Goal: Task Accomplishment & Management: Use online tool/utility

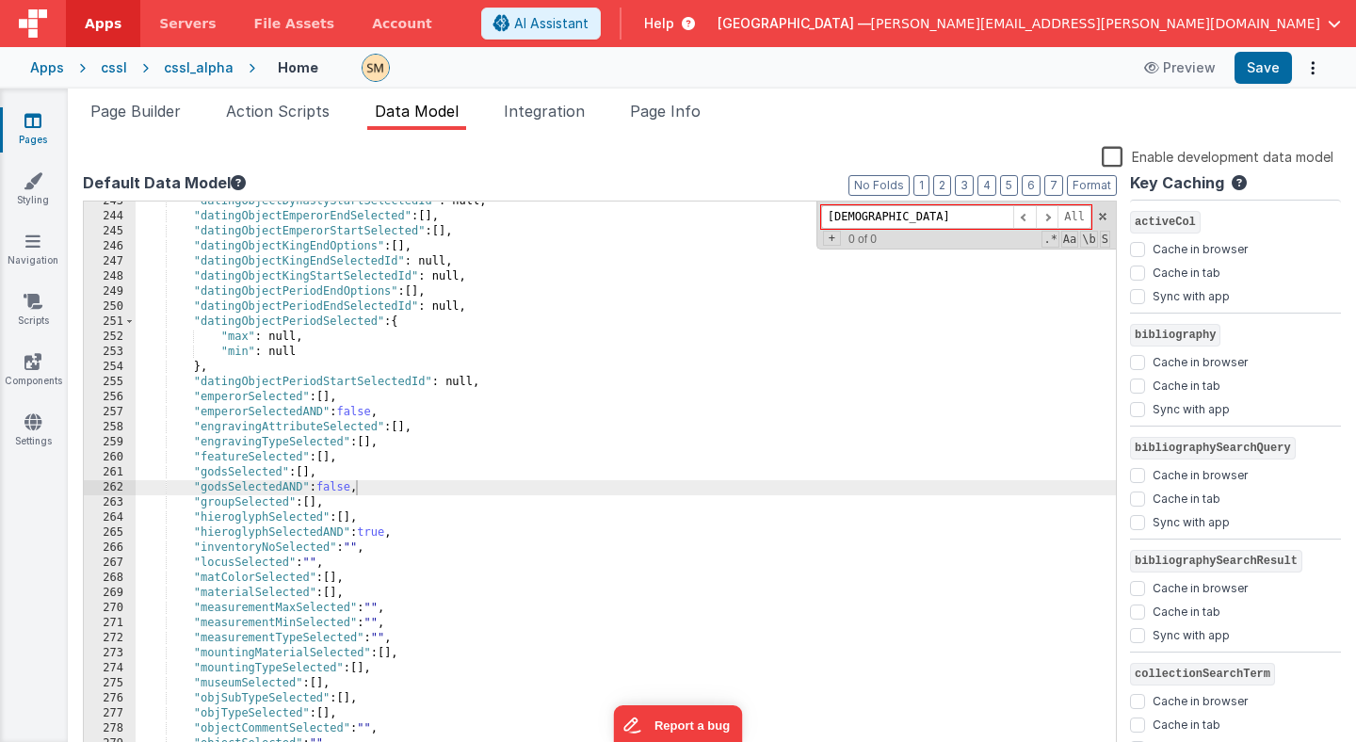
scroll to position [3653, 0]
click at [48, 69] on div "Apps" at bounding box center [47, 67] width 34 height 19
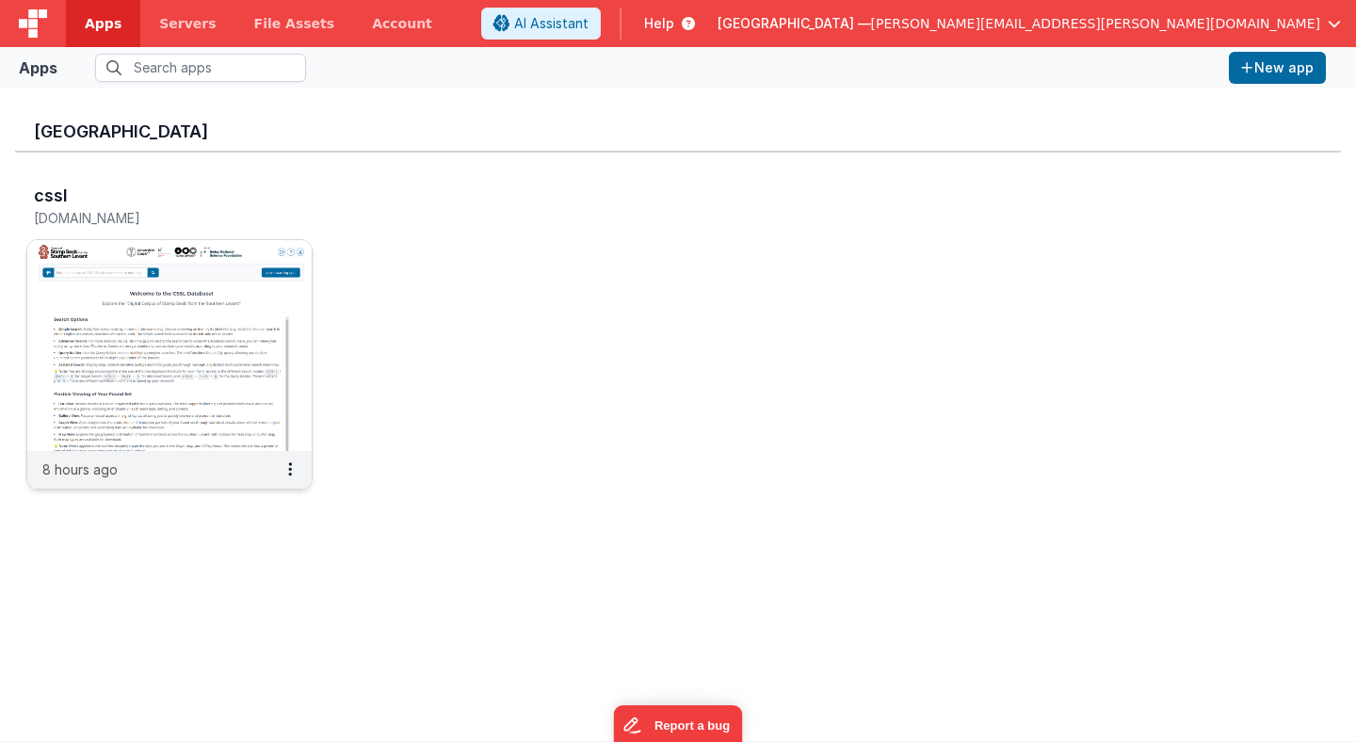
click at [249, 287] on img at bounding box center [169, 345] width 284 height 211
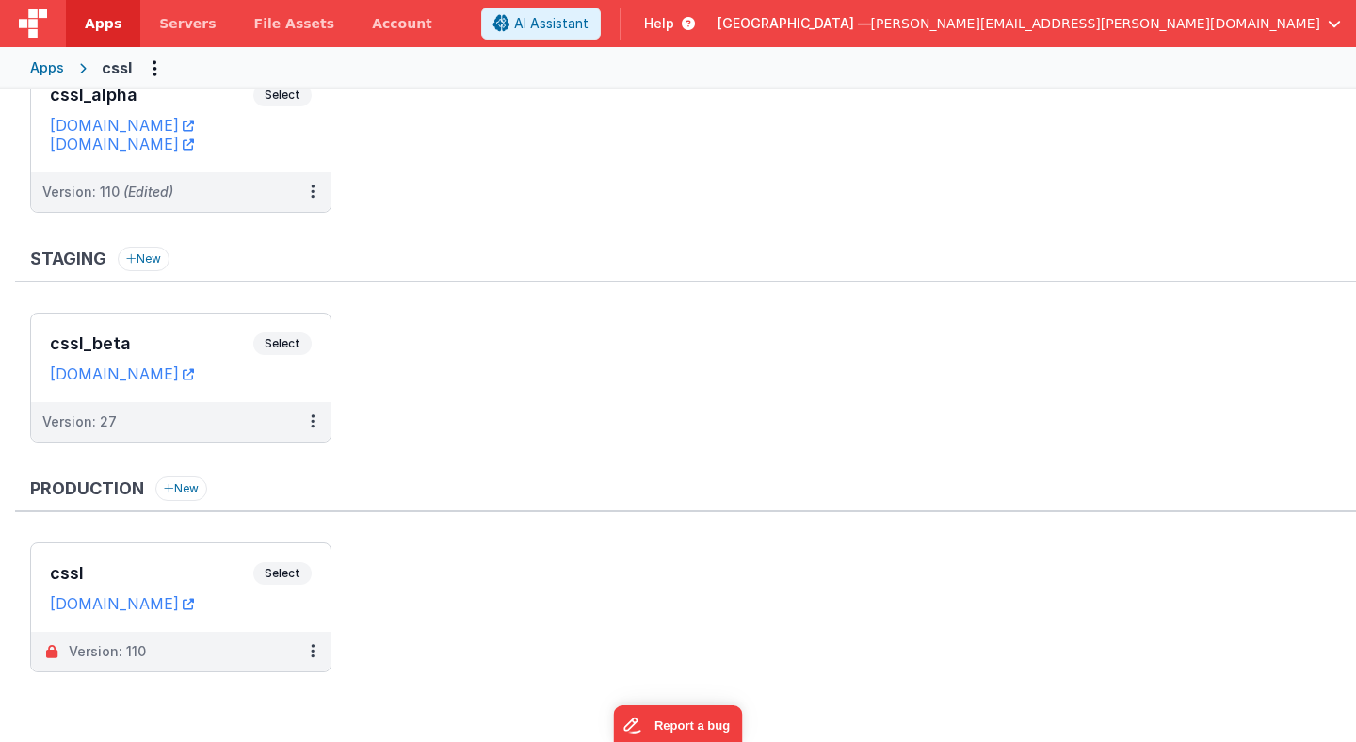
scroll to position [110, 0]
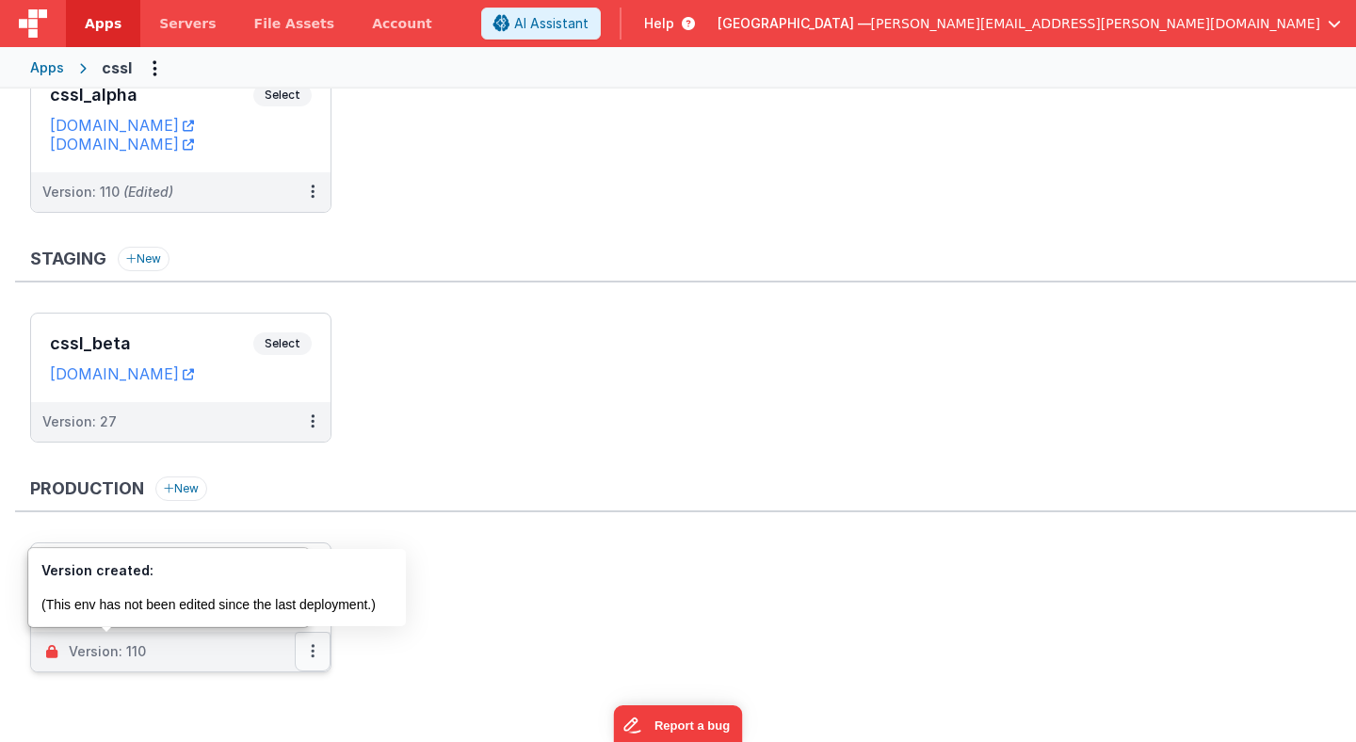
click at [316, 651] on button at bounding box center [313, 652] width 36 height 40
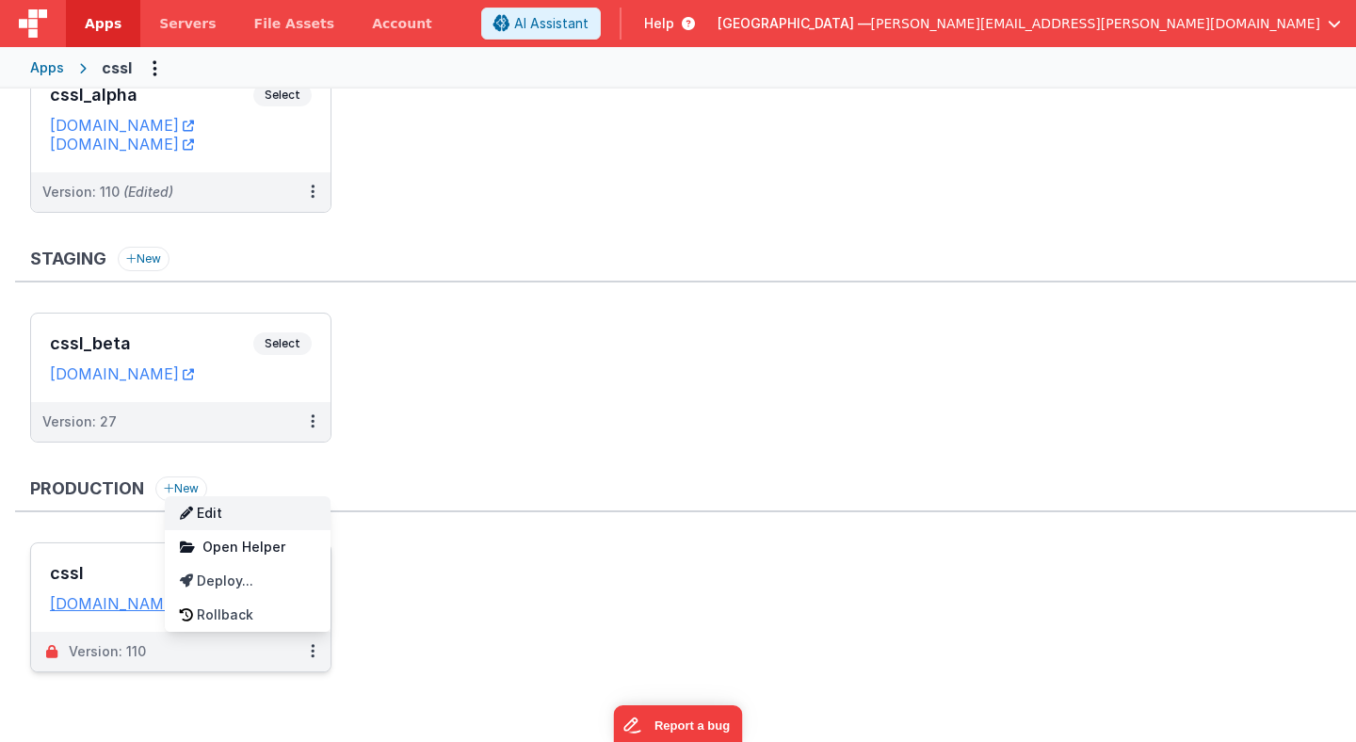
click at [251, 514] on link "Edit" at bounding box center [248, 513] width 166 height 34
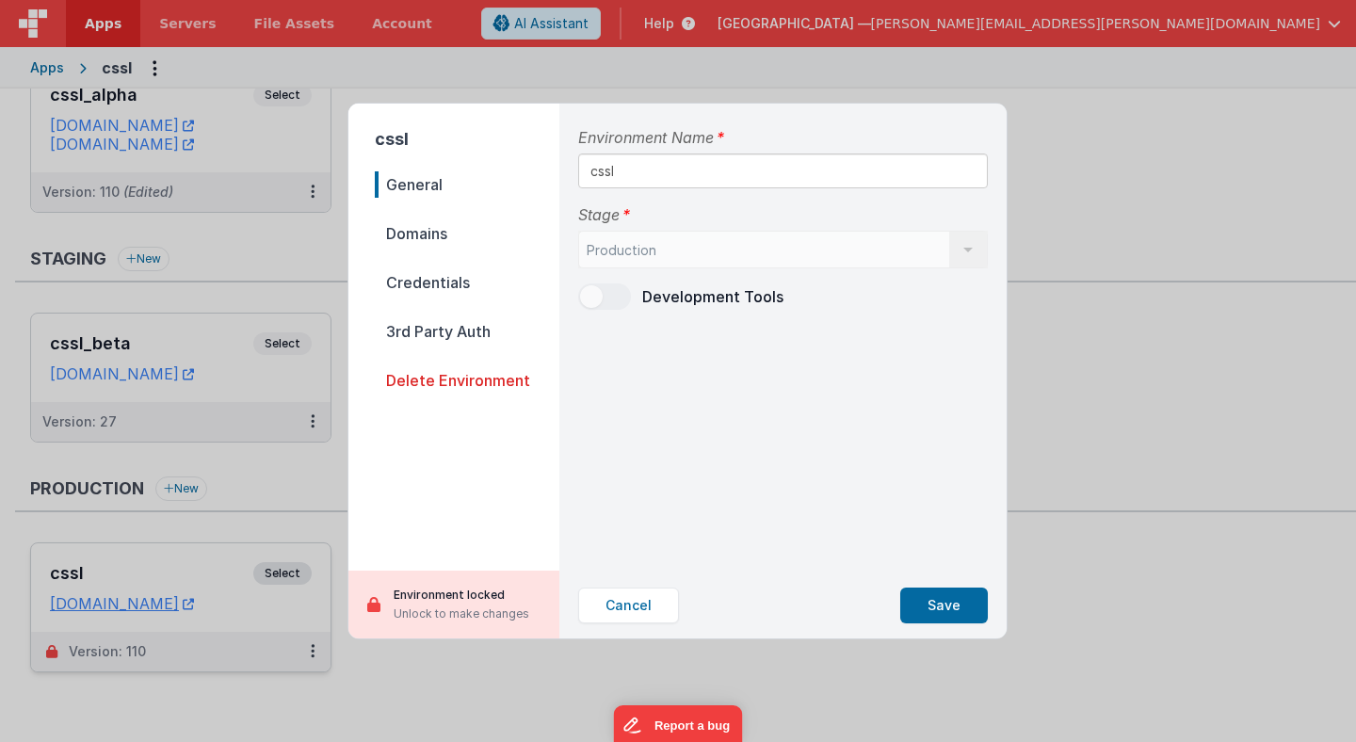
click at [469, 611] on p "Unlock to make changes" at bounding box center [462, 613] width 136 height 19
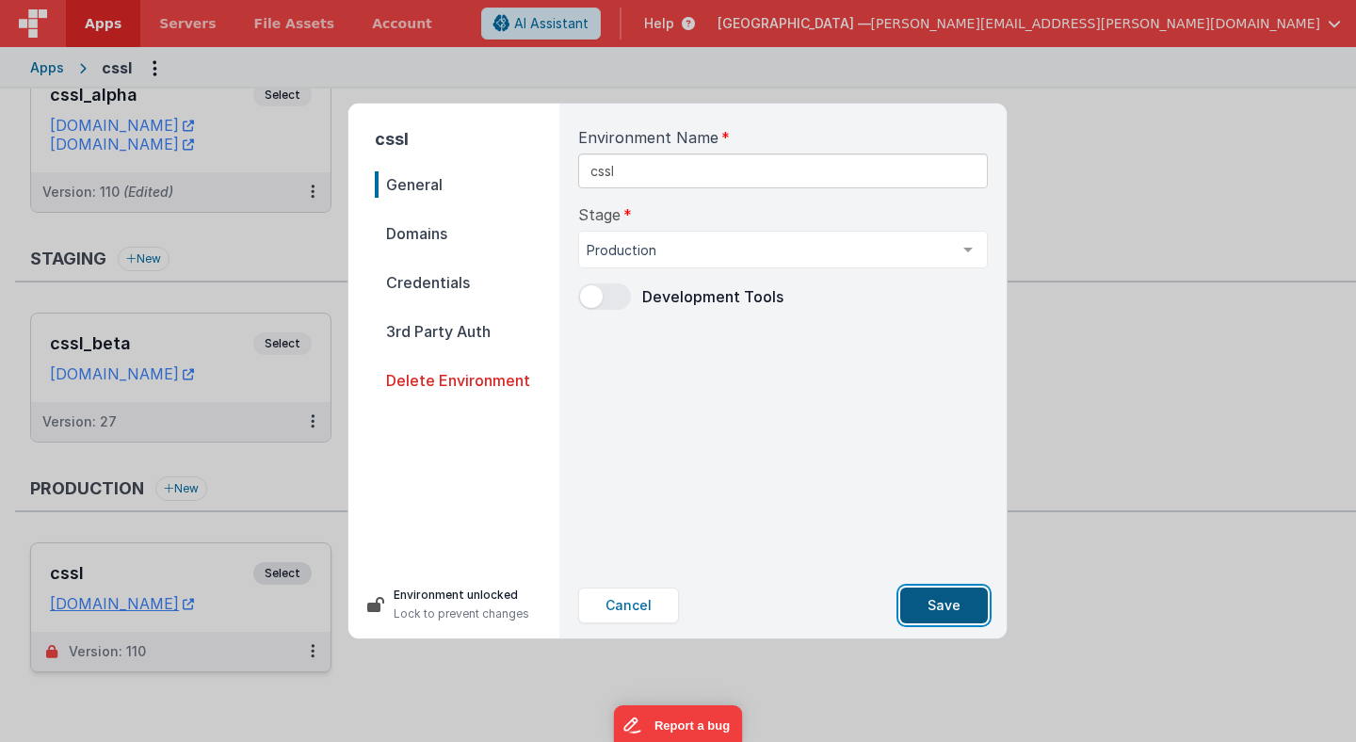
click at [953, 606] on button "Save" at bounding box center [944, 605] width 88 height 36
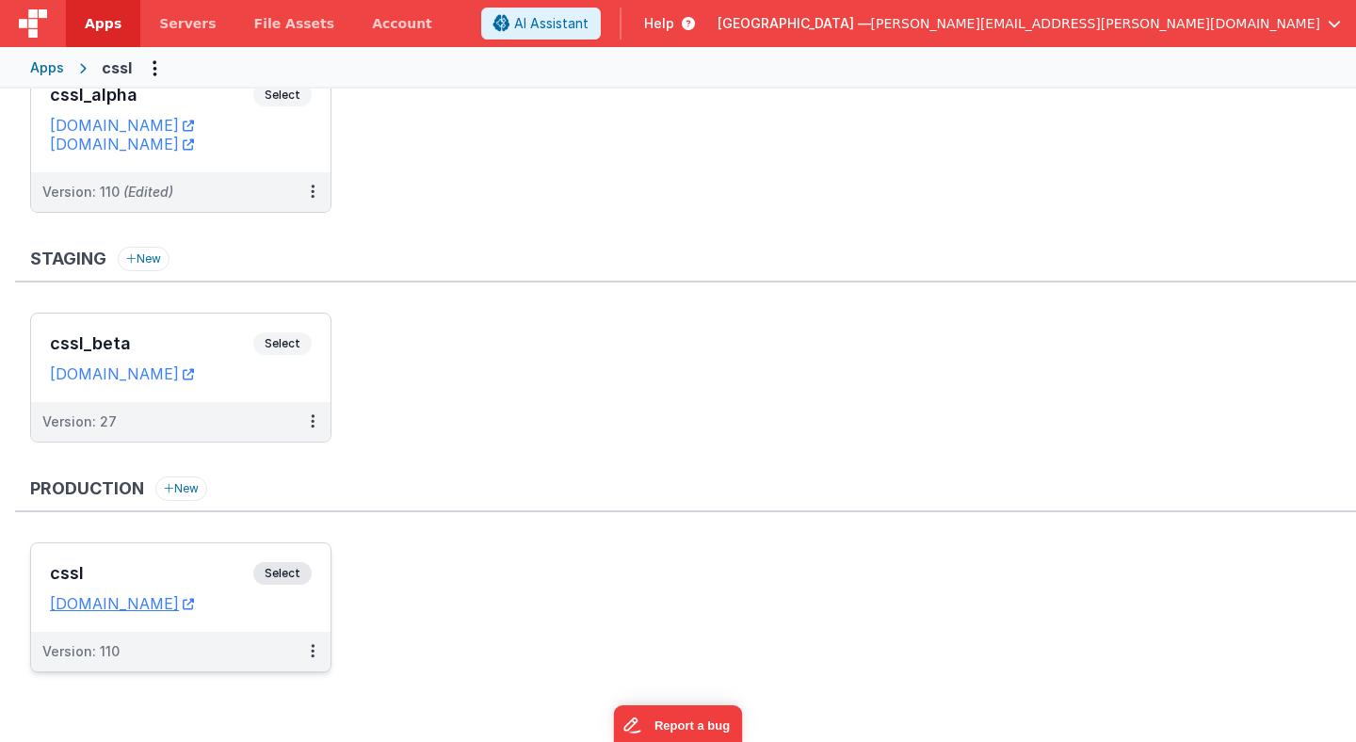
click at [288, 571] on span "Select" at bounding box center [282, 573] width 58 height 23
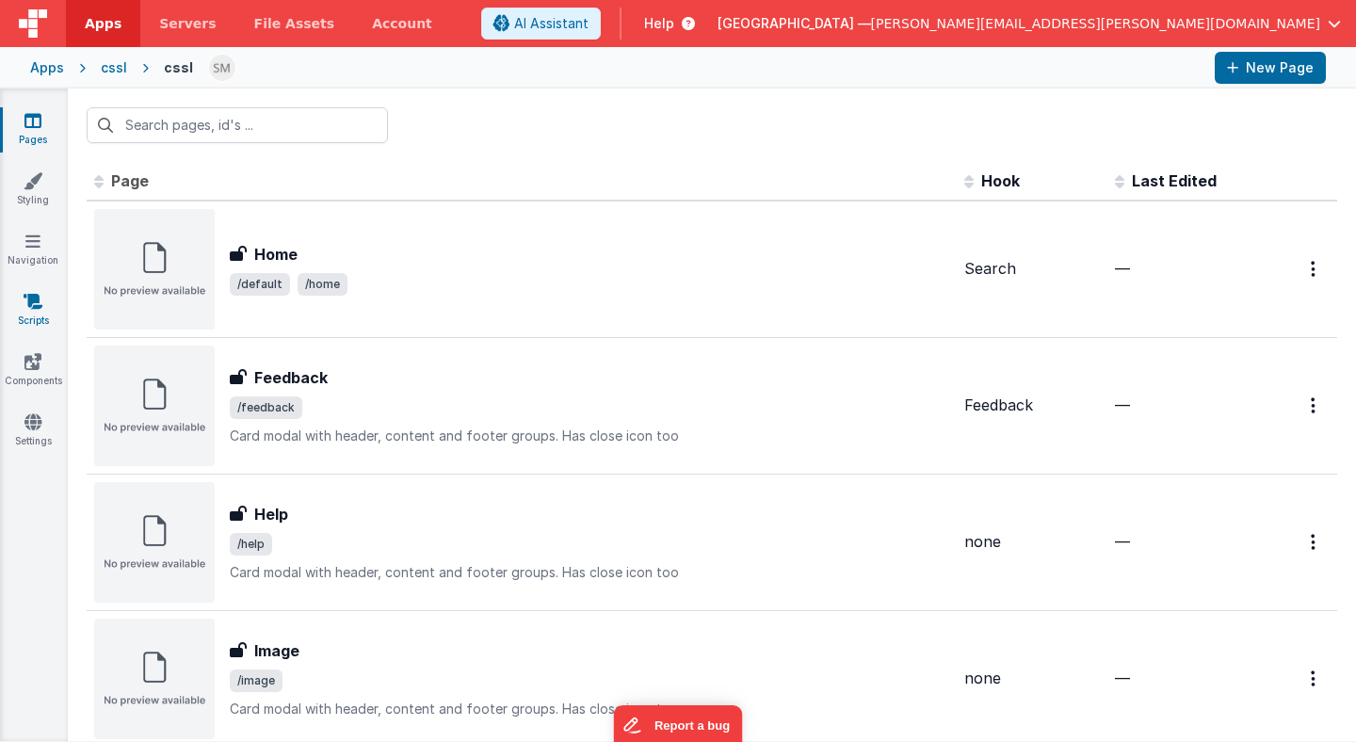
click at [37, 300] on icon at bounding box center [33, 301] width 19 height 19
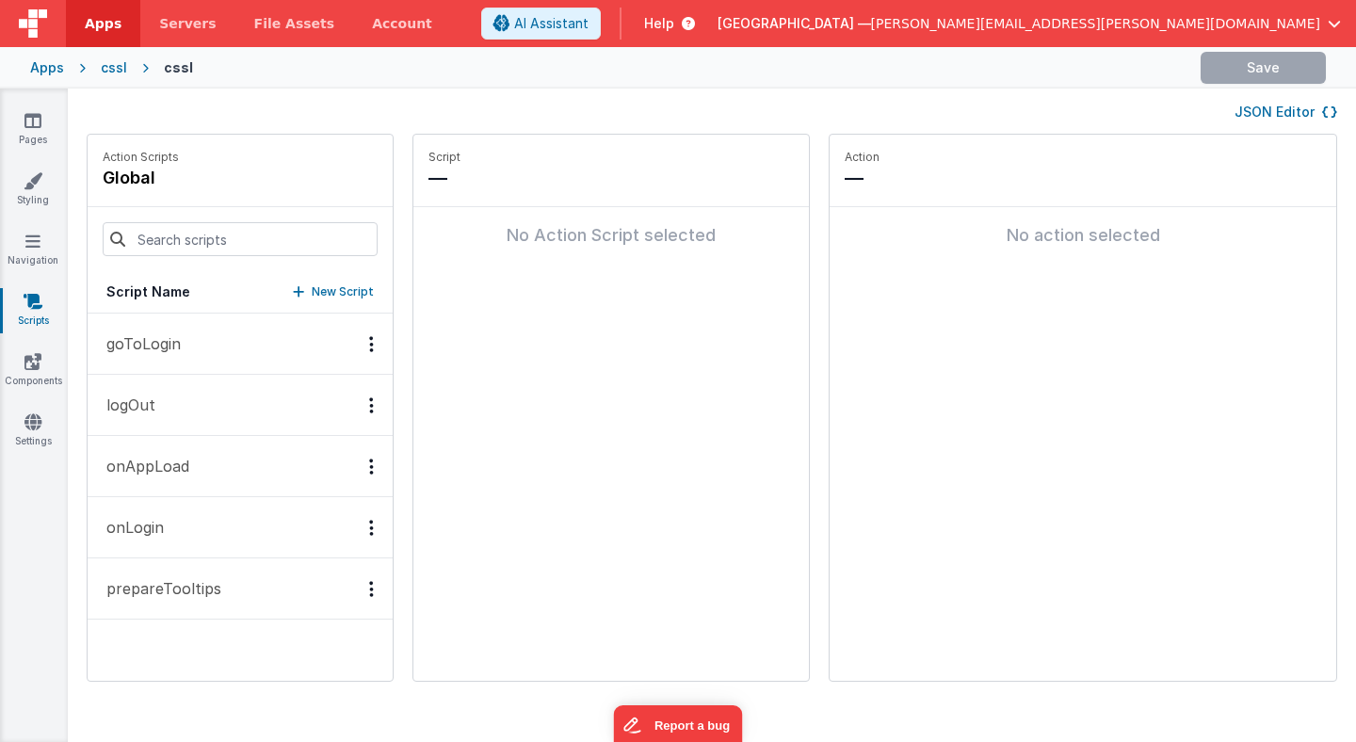
click at [185, 588] on p "prepareTooltips" at bounding box center [158, 588] width 126 height 23
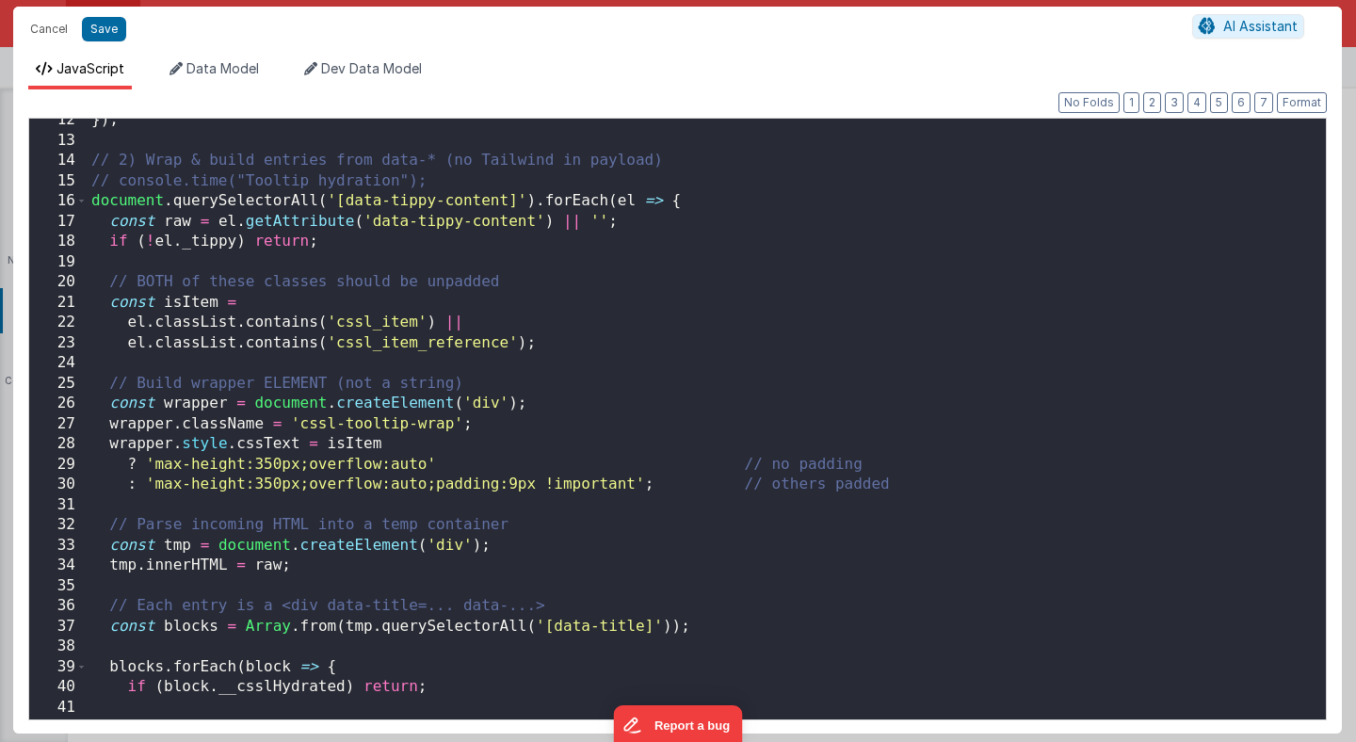
scroll to position [262, 0]
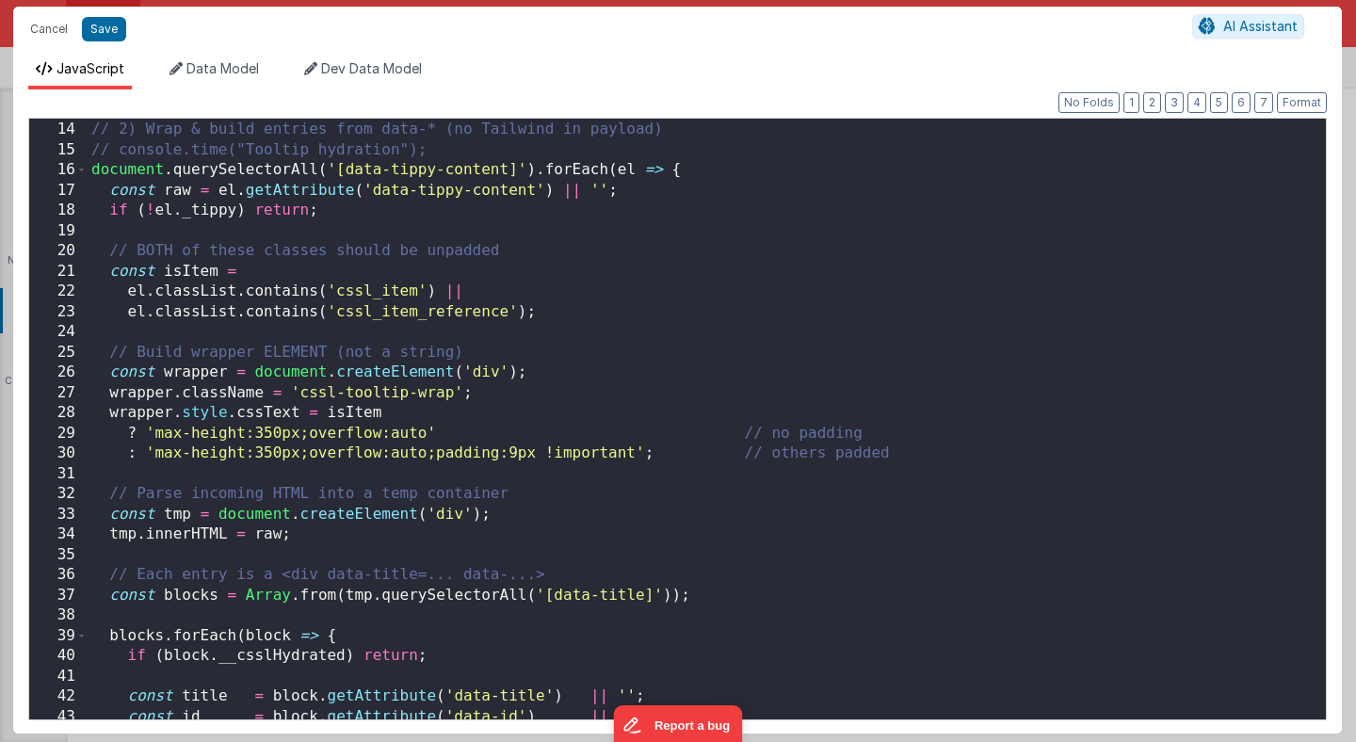
click at [508, 169] on div "// 2) Wrap & build entries from data-* (no Tailwind in payload) // console.time…" at bounding box center [707, 420] width 1238 height 641
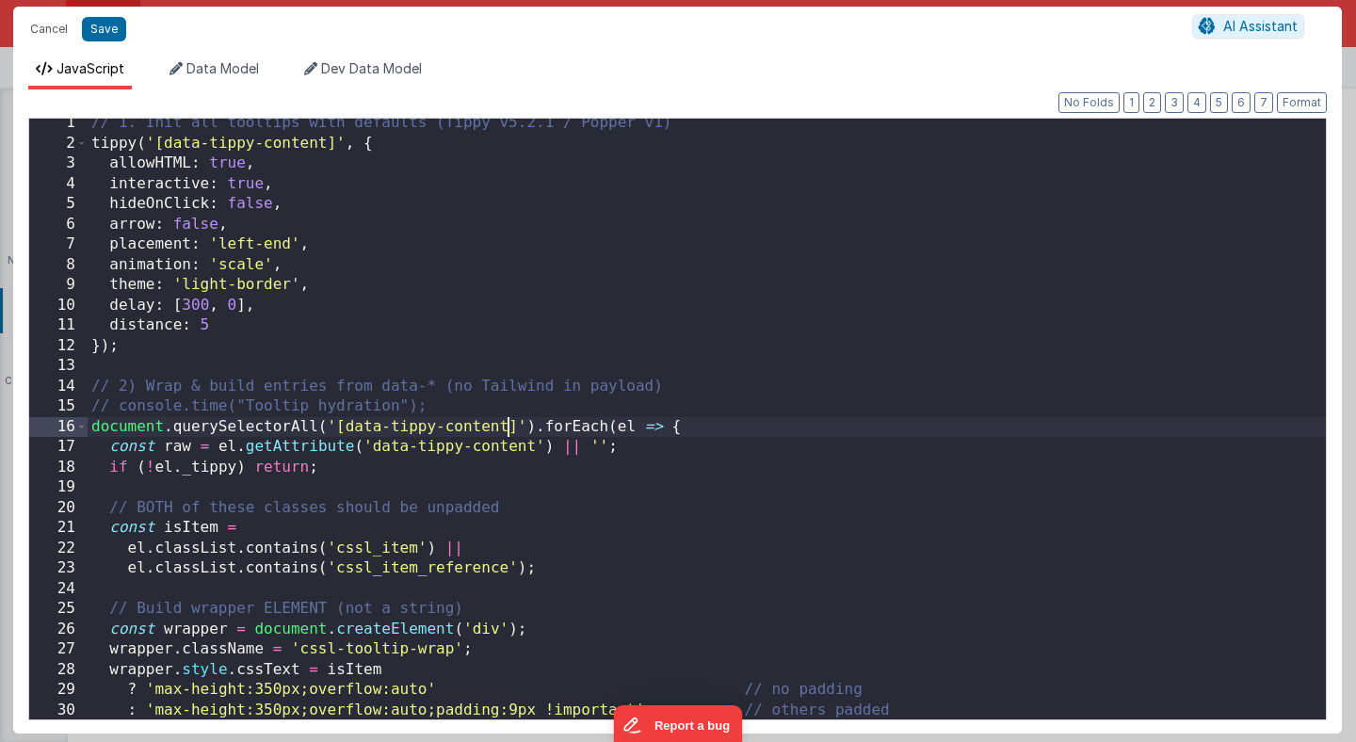
scroll to position [4, 0]
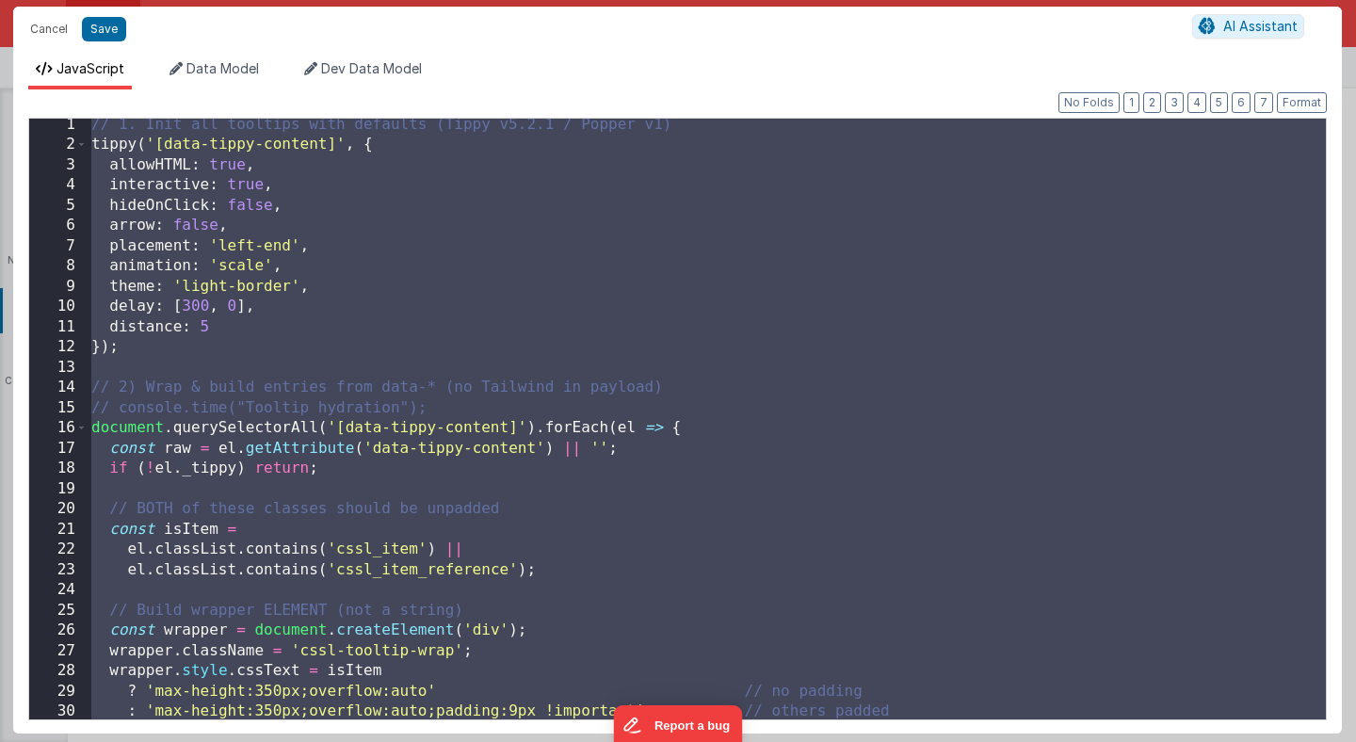
click at [506, 425] on div "// 1. Init all tooltips with defaults (Tippy v5.2.1 / Popper v1) tippy ( '[data…" at bounding box center [707, 435] width 1238 height 641
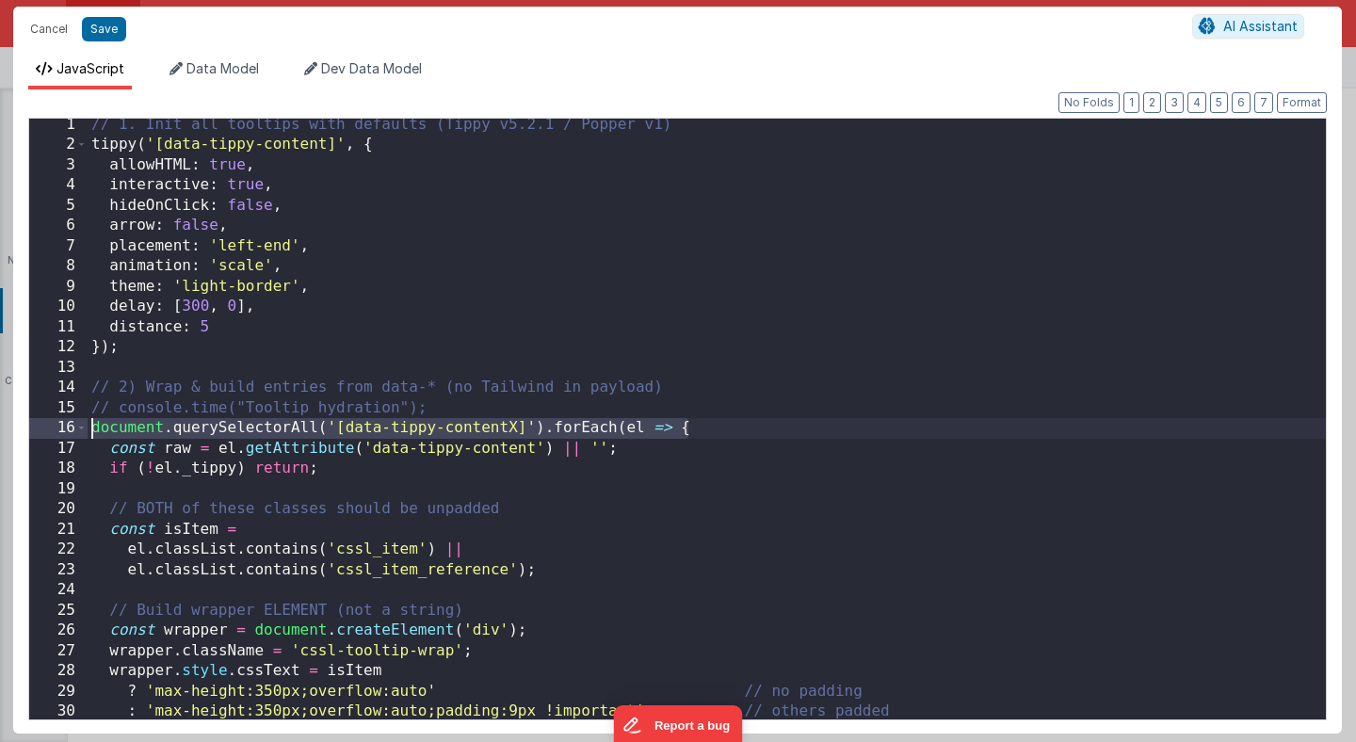
drag, startPoint x: 715, startPoint y: 422, endPoint x: 72, endPoint y: 424, distance: 643.0
click at [72, 424] on div "1 2 3 4 5 6 7 8 9 10 11 12 13 14 15 16 17 18 19 20 21 22 23 24 25 26 27 28 29 3…" at bounding box center [677, 419] width 1298 height 602
click at [101, 26] on button "Save" at bounding box center [104, 29] width 44 height 24
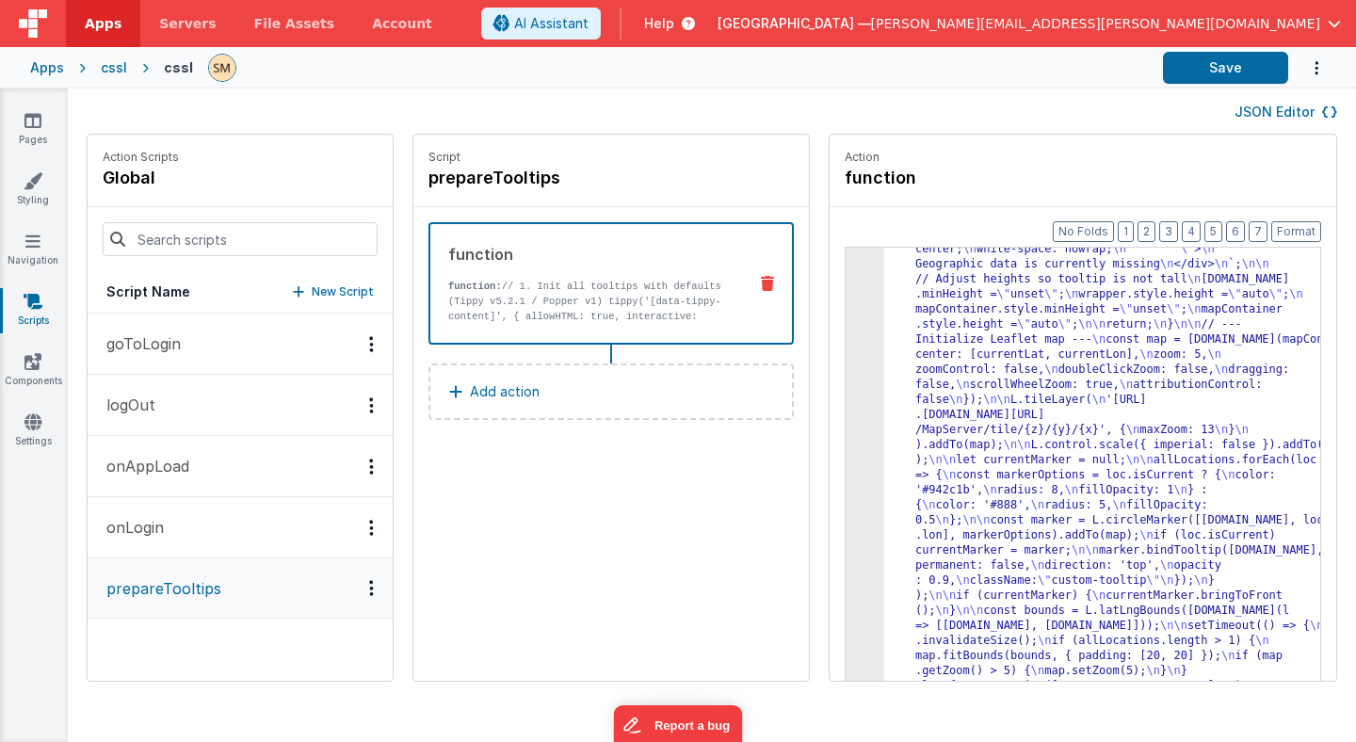
scroll to position [1286, 0]
click at [1212, 72] on button "Save" at bounding box center [1225, 68] width 125 height 32
